Goal: Information Seeking & Learning: Learn about a topic

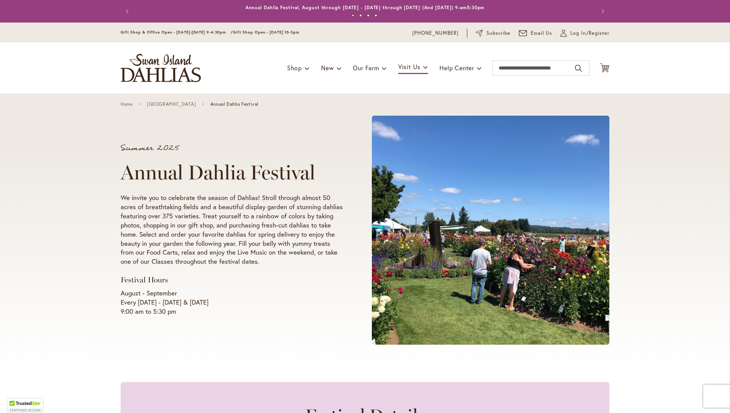
click at [648, 341] on div "Summer 2025 Annual Dahlia Festival We invite you to celebrate the season of Dah…" at bounding box center [365, 229] width 730 height 273
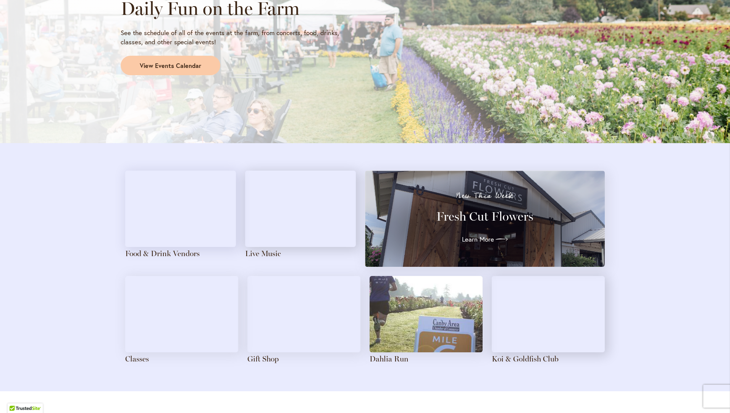
scroll to position [687, 0]
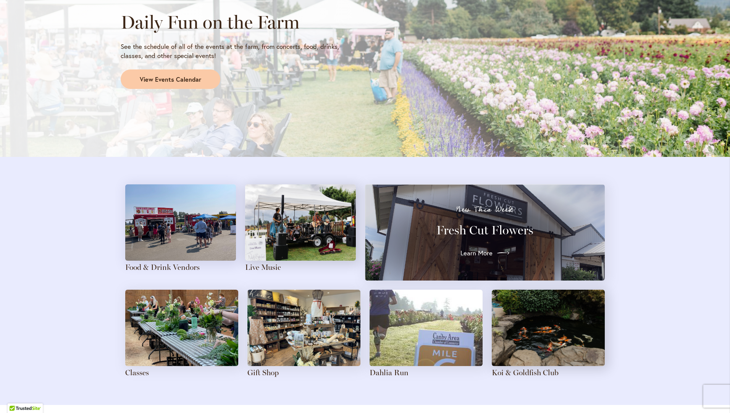
click at [487, 254] on span "Learn More" at bounding box center [476, 252] width 32 height 9
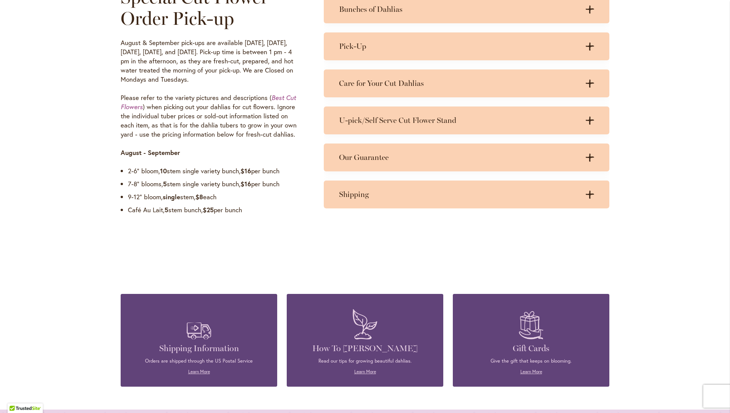
scroll to position [687, 0]
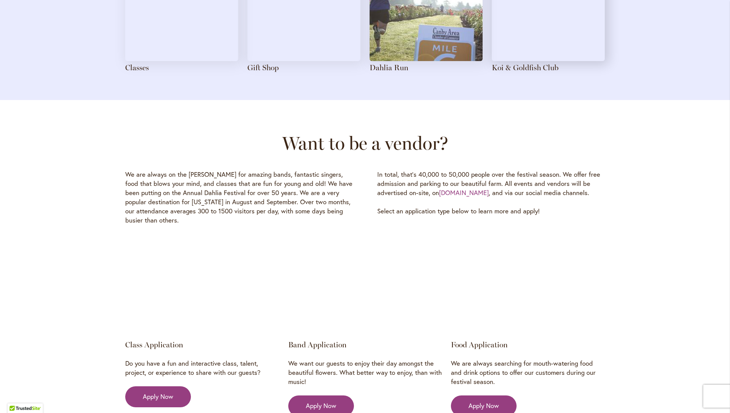
scroll to position [1068, 0]
